Goal: Find specific page/section: Find specific page/section

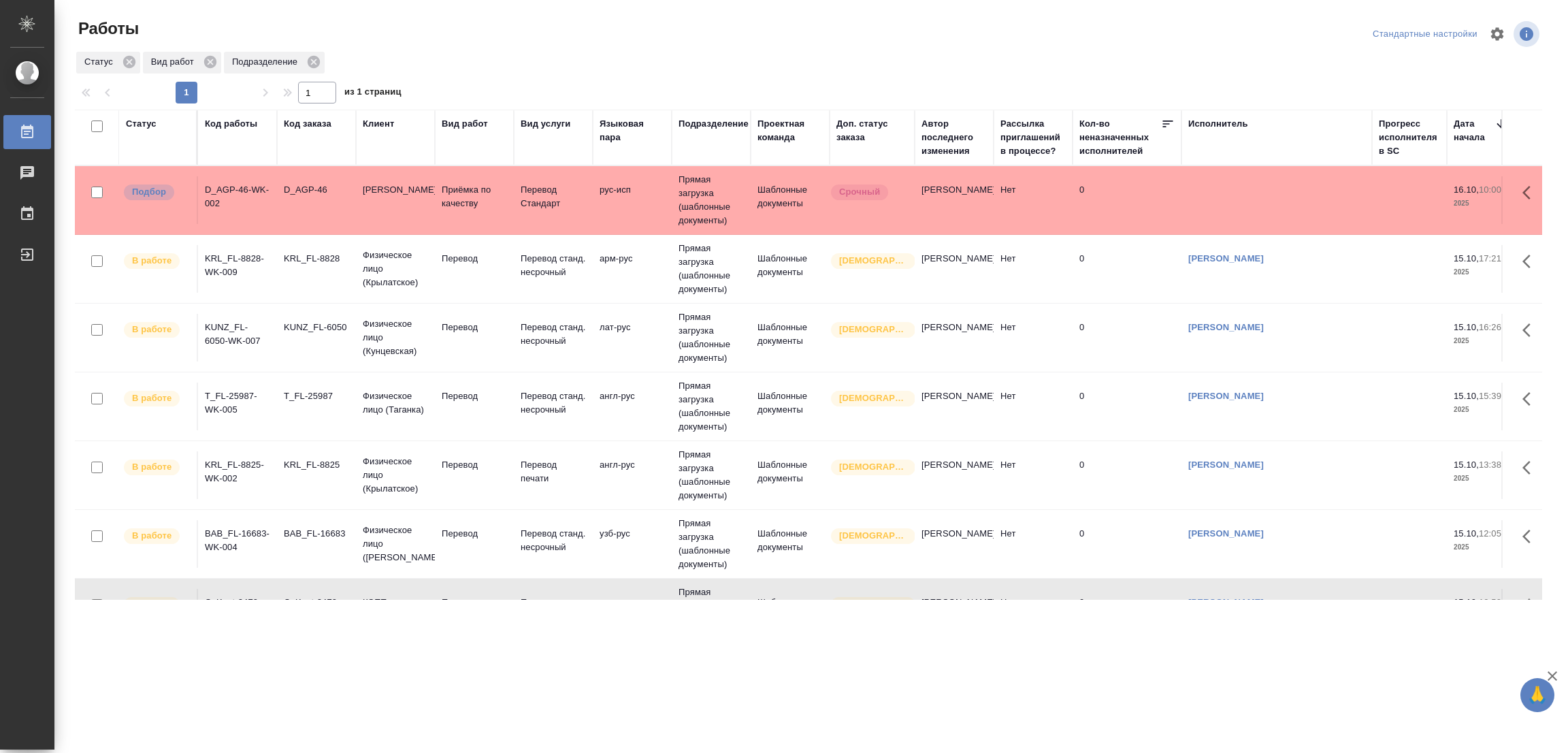
scroll to position [64, 0]
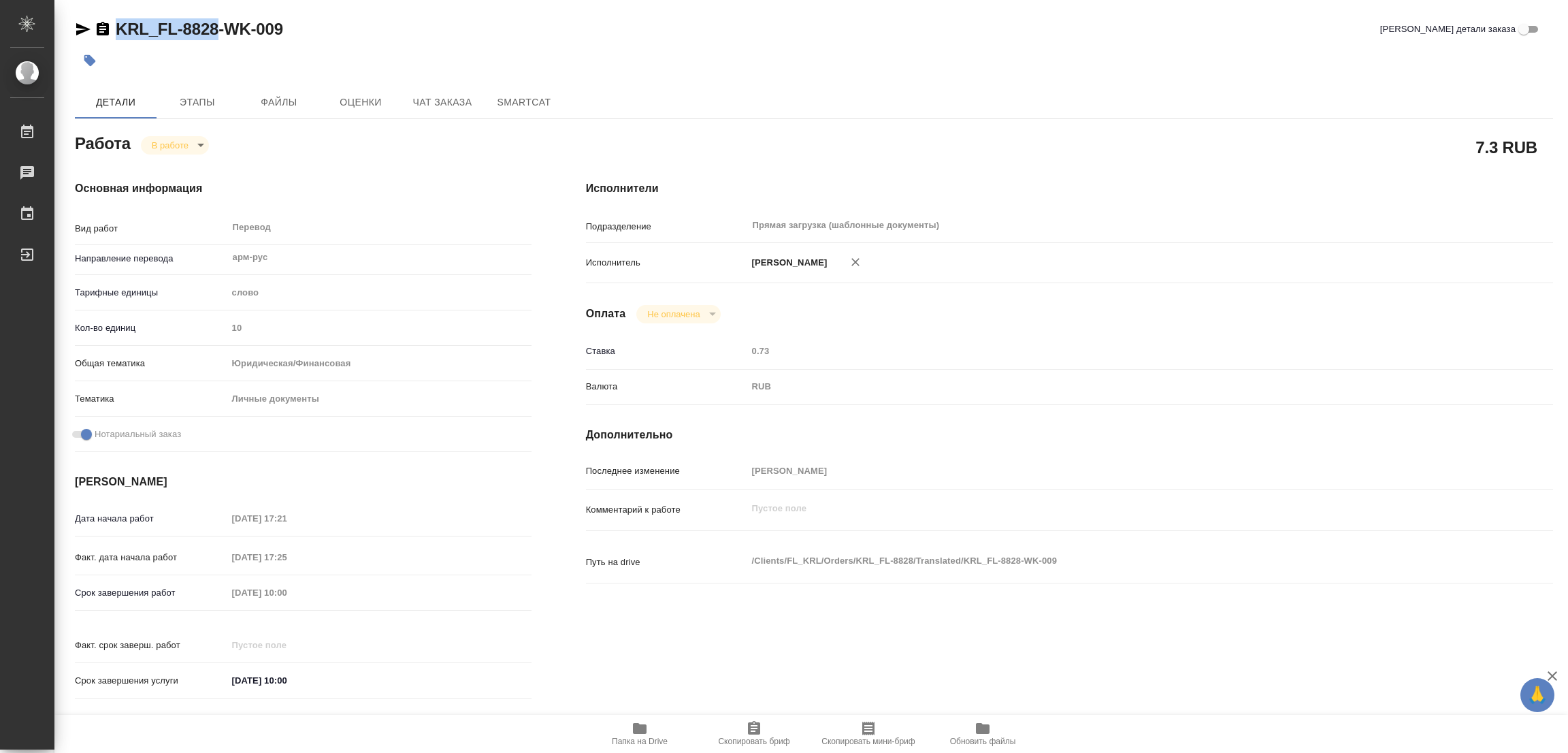
drag, startPoint x: 113, startPoint y: 17, endPoint x: 216, endPoint y: 33, distance: 104.2
click at [216, 33] on div "KRL_FL-8828-WK-009" at bounding box center [179, 28] width 209 height 22
copy link "KRL_FL-8828"
click at [765, 732] on span "Скопировать бриф" at bounding box center [754, 732] width 98 height 26
copy link "KRL_FL-8828"
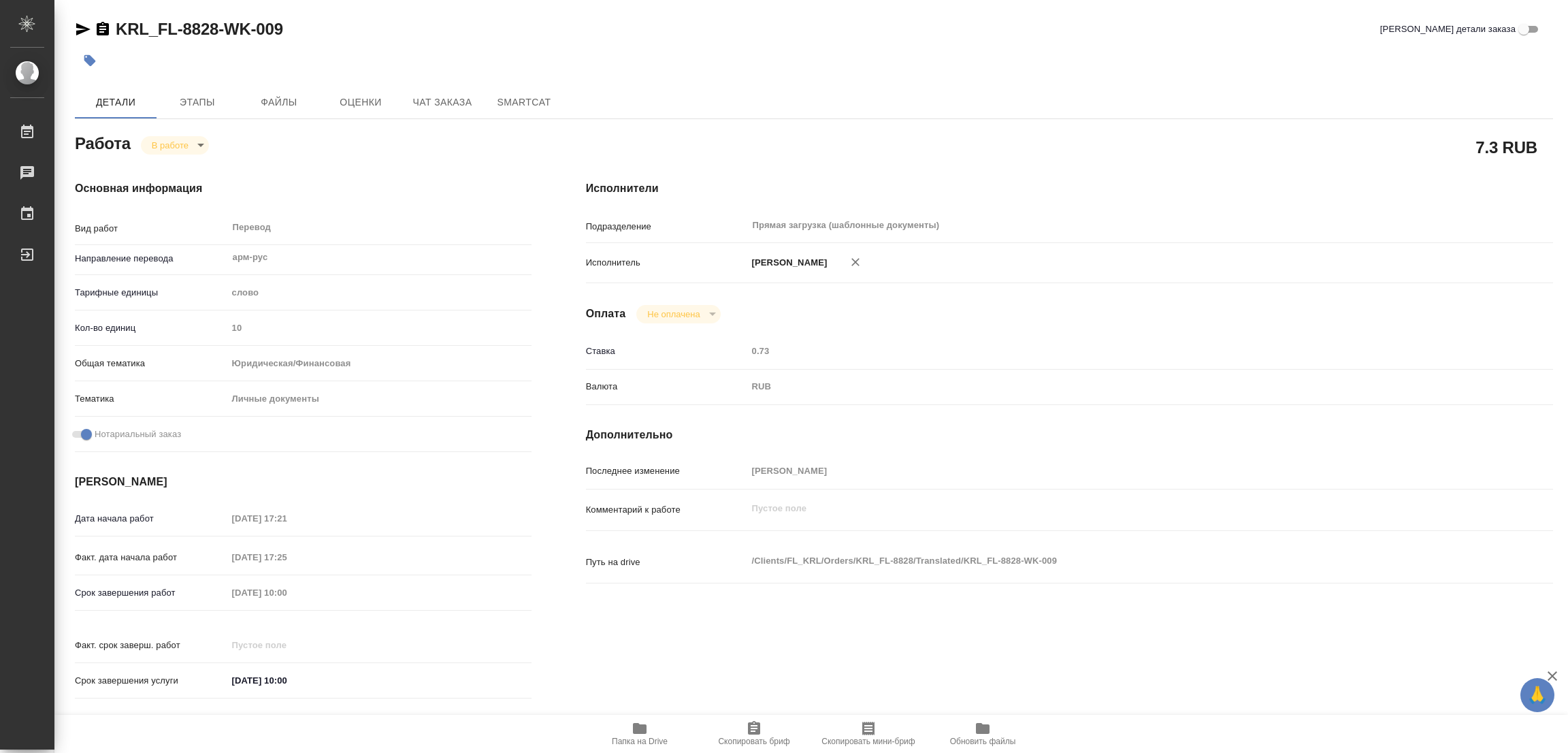
click at [218, 593] on div "Срок завершения работ [DATE] 10:00" at bounding box center [303, 592] width 457 height 24
click at [346, 28] on div "KRL_FL-8828-WK-009 Кратко детали заказа" at bounding box center [813, 28] width 1478 height 22
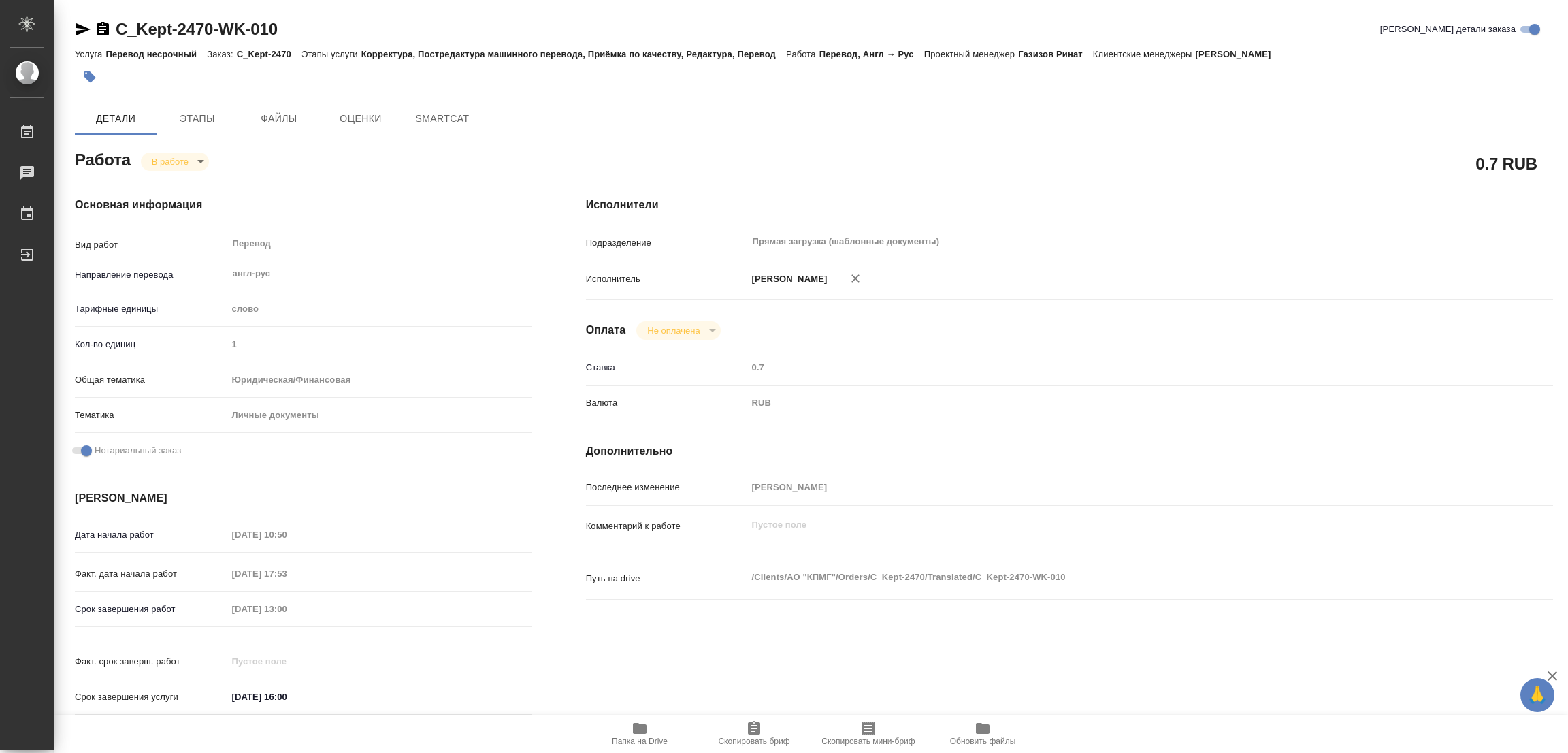
type textarea "x"
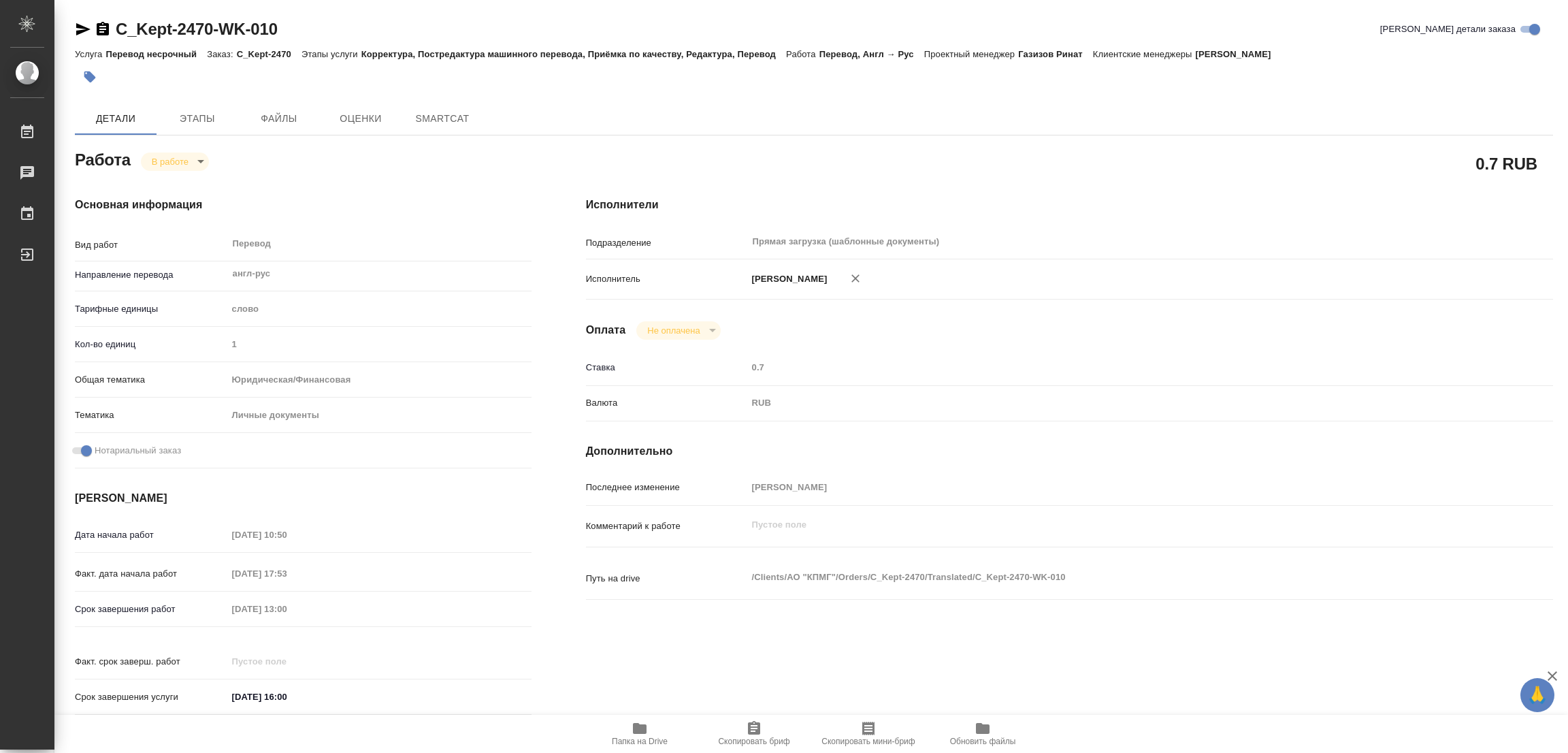
type textarea "x"
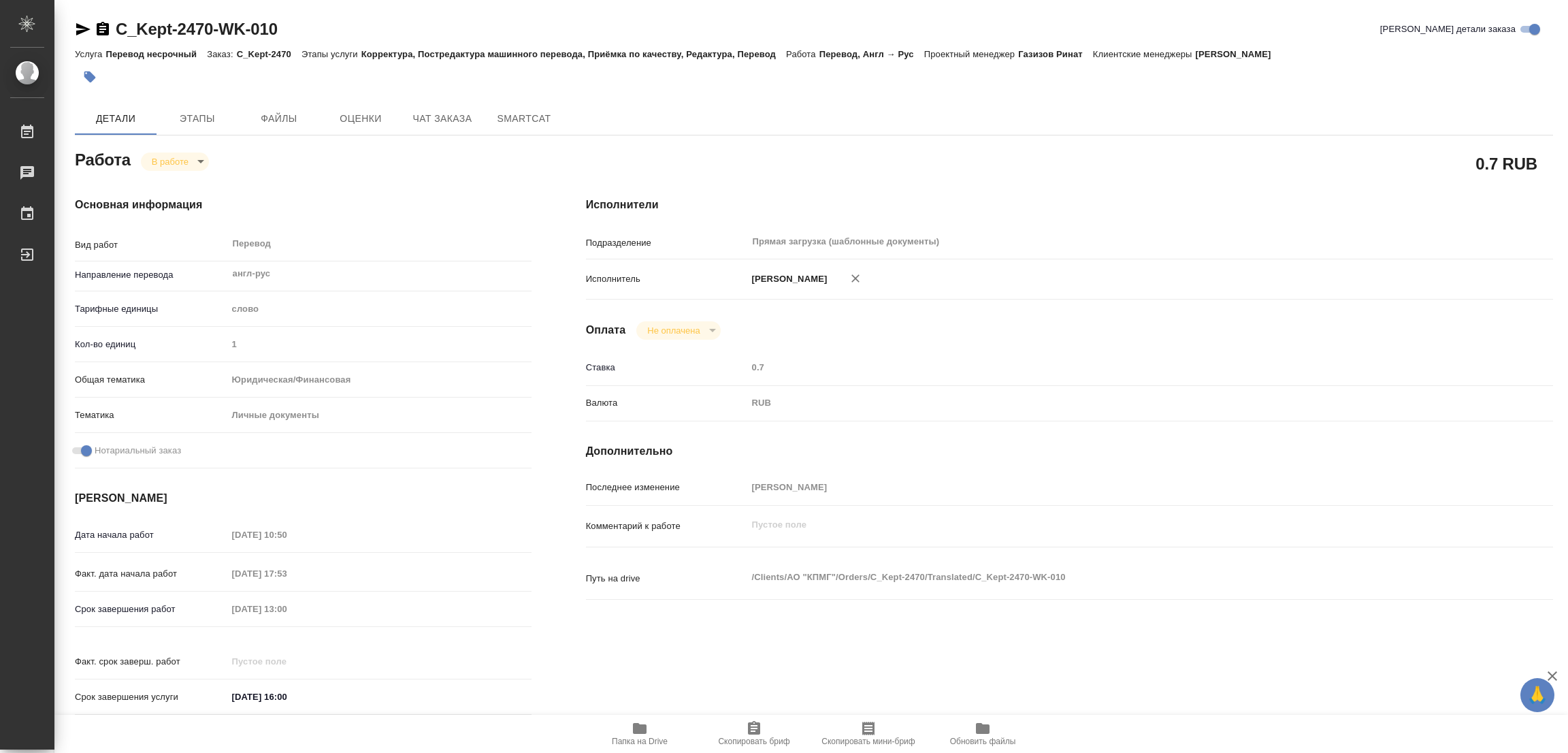
type textarea "x"
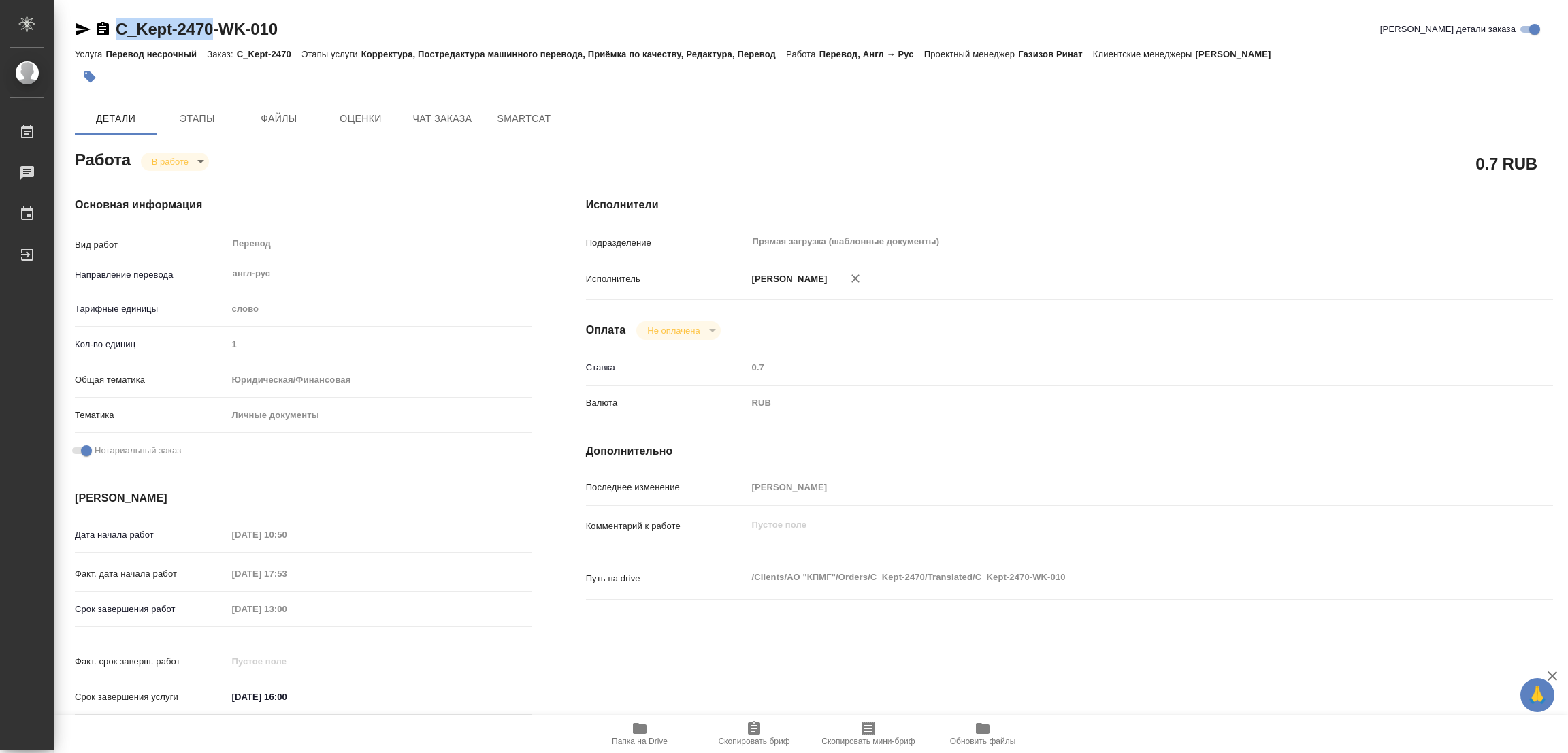
type textarea "x"
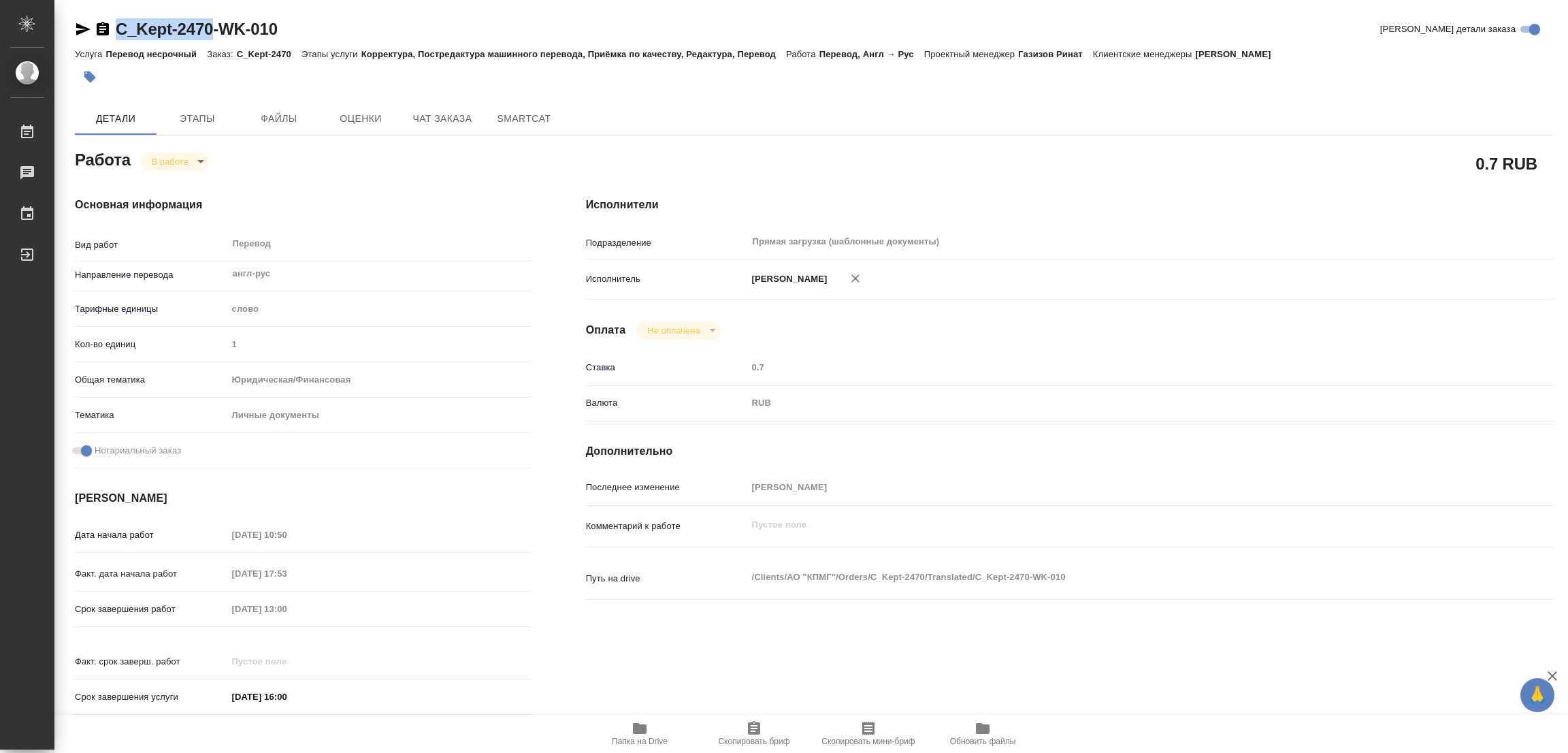
drag, startPoint x: 111, startPoint y: 10, endPoint x: 210, endPoint y: 34, distance: 101.9
click at [210, 34] on div "C_Kept-2470-WK-010 Кратко детали заказа Услуга Перевод несрочный Заказ: C_Kept-…" at bounding box center [813, 579] width 1493 height 1159
type textarea "x"
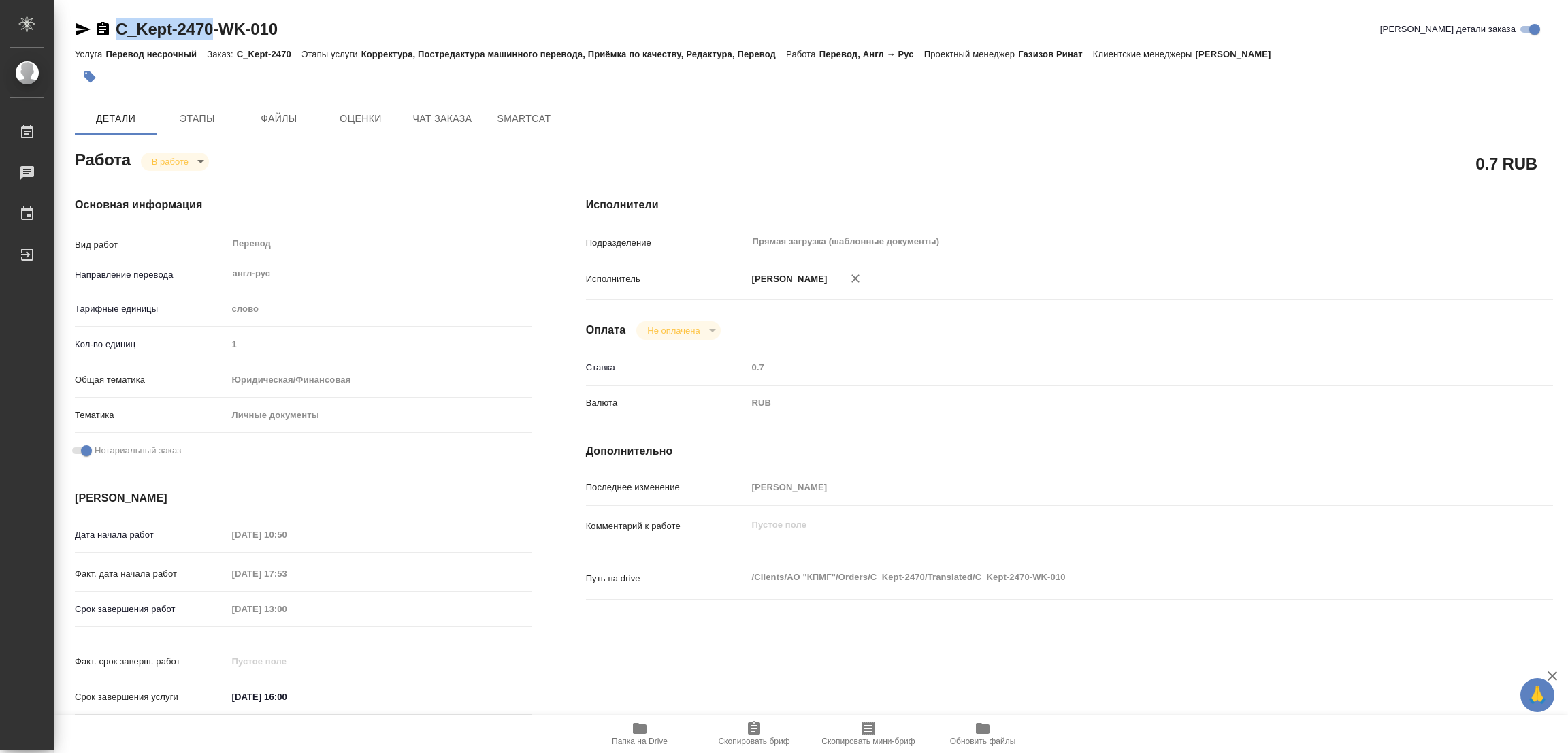
type textarea "x"
copy link "C_Kept-2470"
click at [746, 735] on icon "button" at bounding box center [754, 727] width 16 height 16
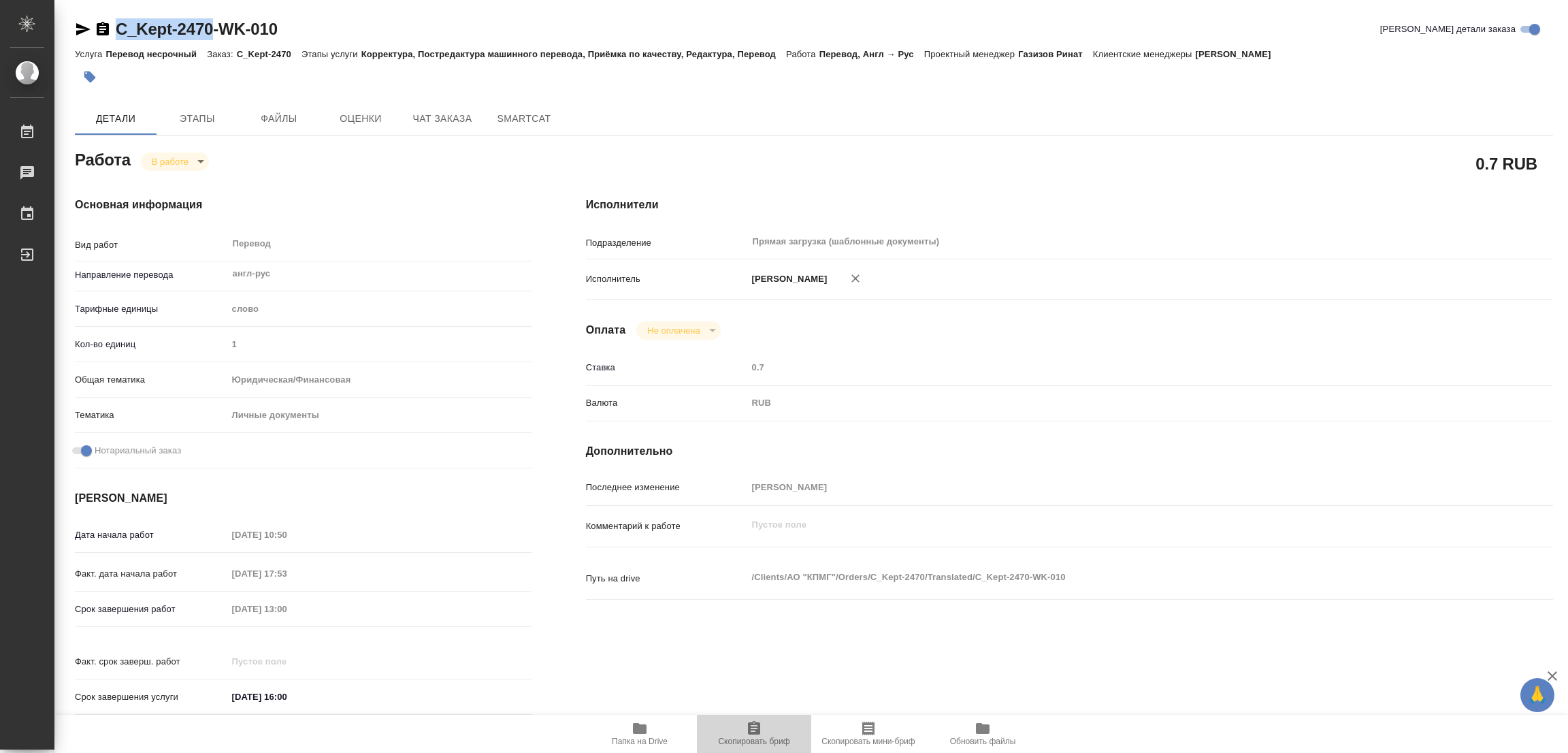
copy link "C_Kept-2470"
click at [195, 593] on div "Дата начала работ 15.10.2025 10:50 Факт. дата начала работ 15.10.2025 17:53 Сро…" at bounding box center [303, 623] width 457 height 201
